Goal: Task Accomplishment & Management: Use online tool/utility

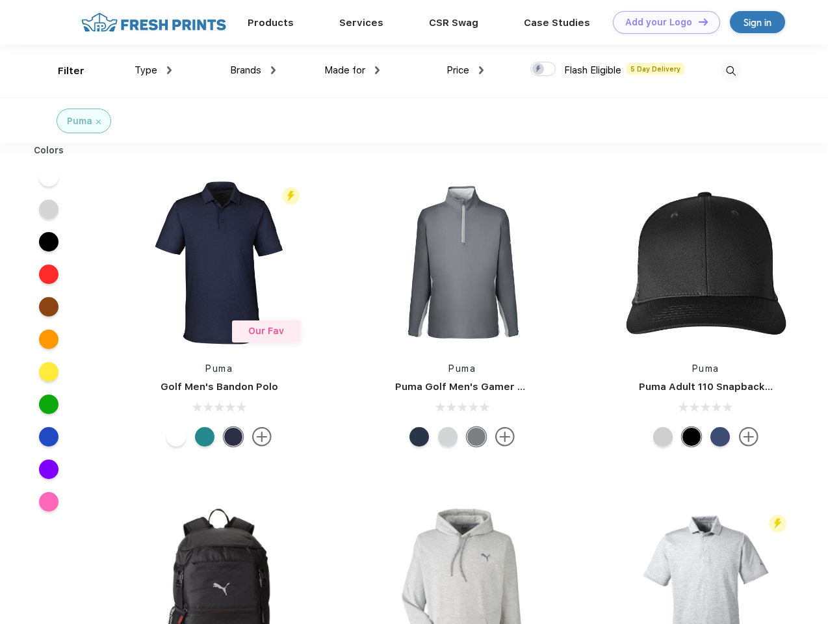
click at [662, 22] on link "Add your Logo Design Tool" at bounding box center [666, 22] width 107 height 23
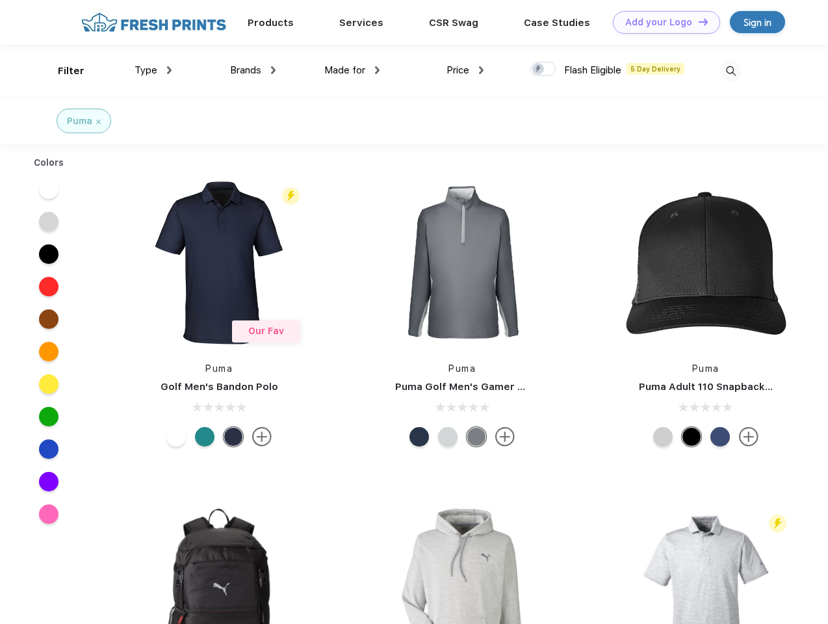
click at [0, 0] on div "Design Tool" at bounding box center [0, 0] width 0 height 0
click at [697, 21] on link "Add your Logo Design Tool" at bounding box center [666, 22] width 107 height 23
click at [62, 71] on div "Filter" at bounding box center [71, 71] width 27 height 15
click at [153, 70] on span "Type" at bounding box center [146, 70] width 23 height 12
click at [253, 70] on span "Brands" at bounding box center [245, 70] width 31 height 12
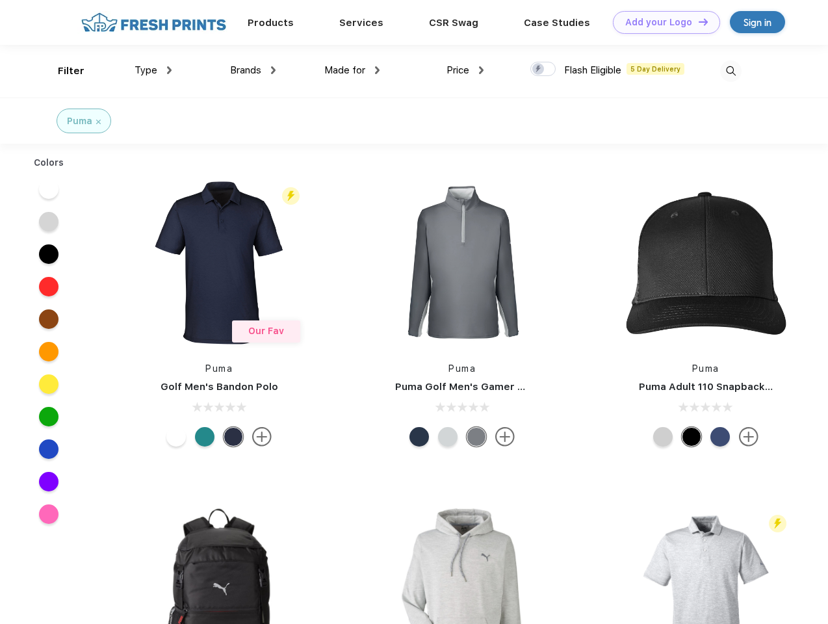
click at [352, 70] on span "Made for" at bounding box center [344, 70] width 41 height 12
click at [465, 70] on span "Price" at bounding box center [457, 70] width 23 height 12
click at [543, 70] on div at bounding box center [542, 69] width 25 height 14
click at [539, 70] on input "checkbox" at bounding box center [534, 65] width 8 height 8
click at [730, 71] on img at bounding box center [730, 70] width 21 height 21
